Goal: Complete application form

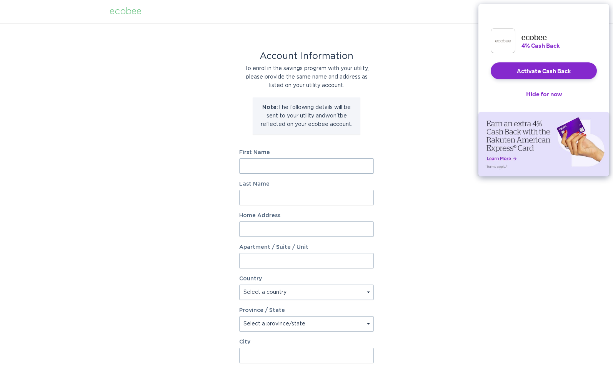
click at [319, 171] on input "First Name" at bounding box center [306, 165] width 135 height 15
type input "Jenny"
type input "Milpacher"
type input "14652 n 49th way"
select select "US"
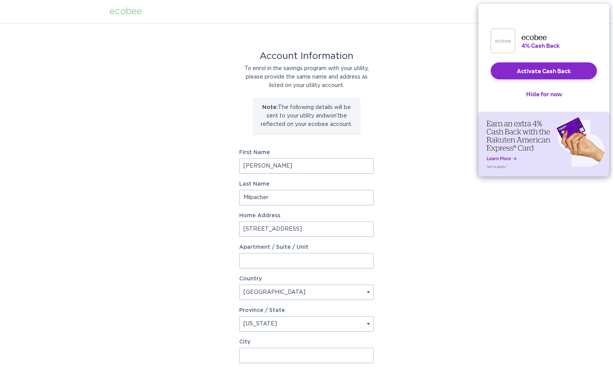
select select "AZ"
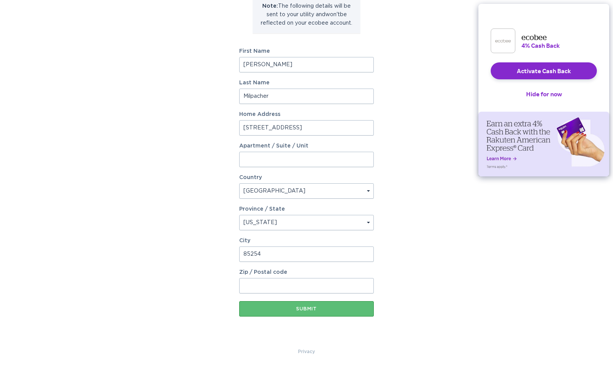
scroll to position [102, 0]
drag, startPoint x: 309, startPoint y: 255, endPoint x: 179, endPoint y: 251, distance: 130.1
click at [179, 251] on div "Account Information To enrol in the savings program with your utility, please p…" at bounding box center [306, 134] width 613 height 425
type input "Scottsdale"
type input "85254"
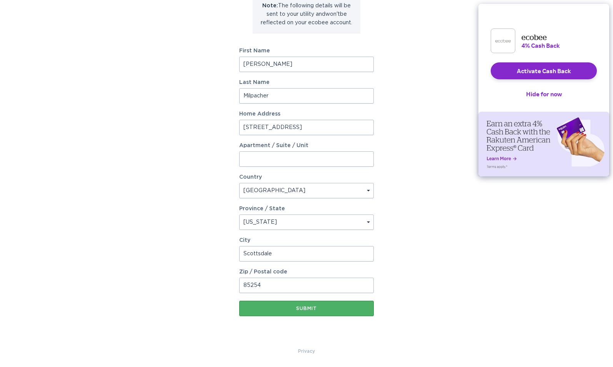
click at [254, 310] on div "Submit" at bounding box center [306, 308] width 127 height 5
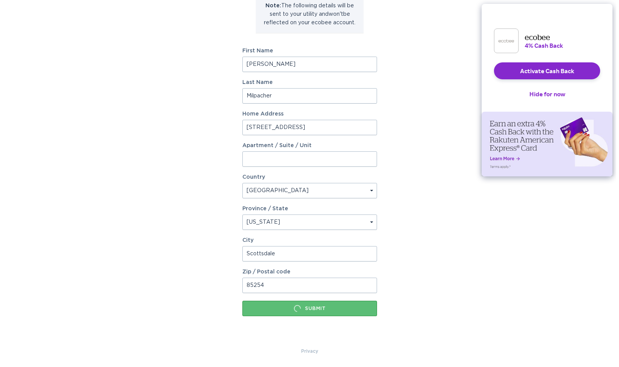
scroll to position [0, 0]
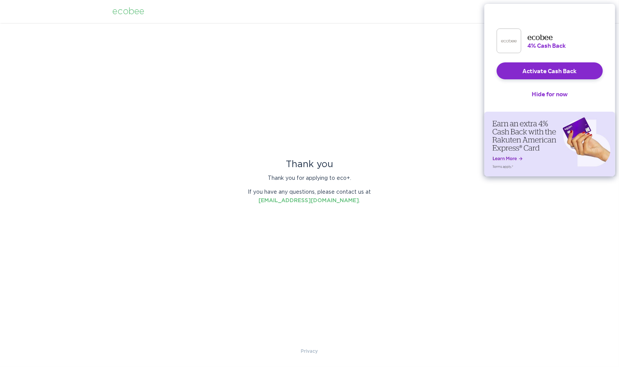
drag, startPoint x: 420, startPoint y: 132, endPoint x: 153, endPoint y: 11, distance: 293.5
drag, startPoint x: 153, startPoint y: 11, endPoint x: 347, endPoint y: 60, distance: 200.7
click at [347, 60] on div "Thank you Thank you for applying to eco+. If you have any questions, please con…" at bounding box center [309, 185] width 619 height 324
